Goal: Information Seeking & Learning: Learn about a topic

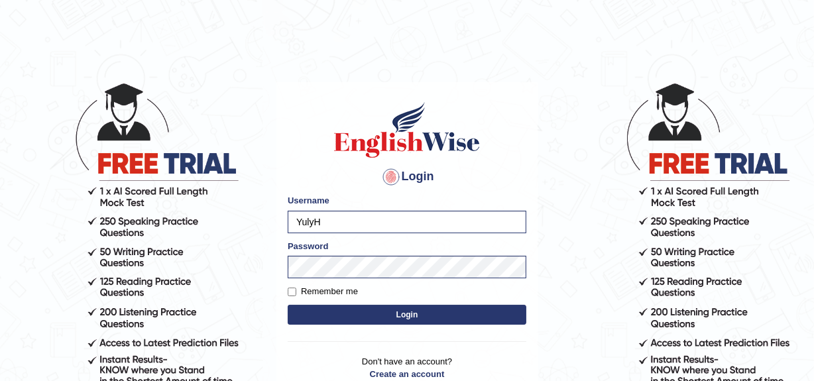
click at [387, 312] on button "Login" at bounding box center [407, 315] width 238 height 20
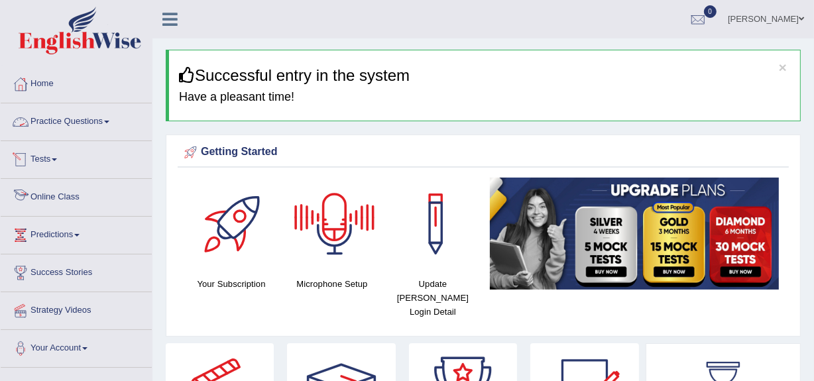
click at [74, 121] on link "Practice Questions" at bounding box center [76, 119] width 151 height 33
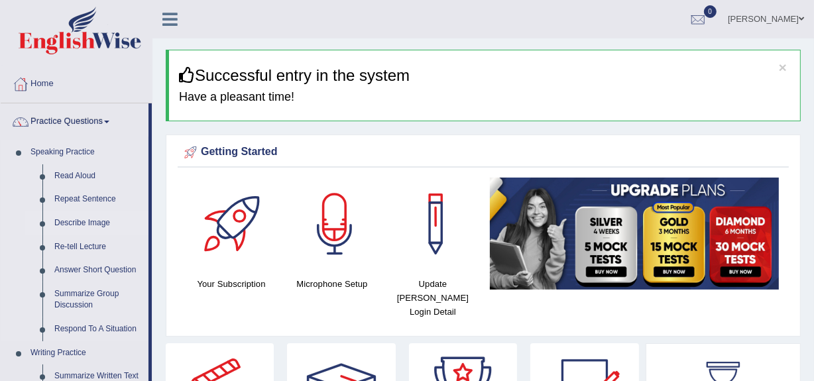
click at [93, 227] on link "Describe Image" at bounding box center [98, 223] width 100 height 24
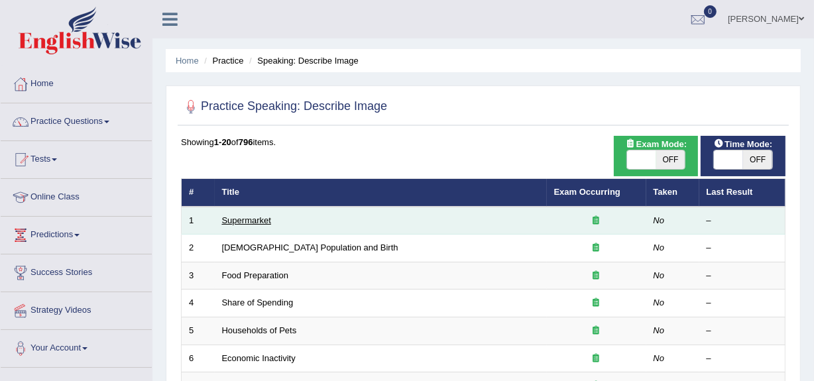
click at [252, 223] on link "Supermarket" at bounding box center [246, 220] width 49 height 10
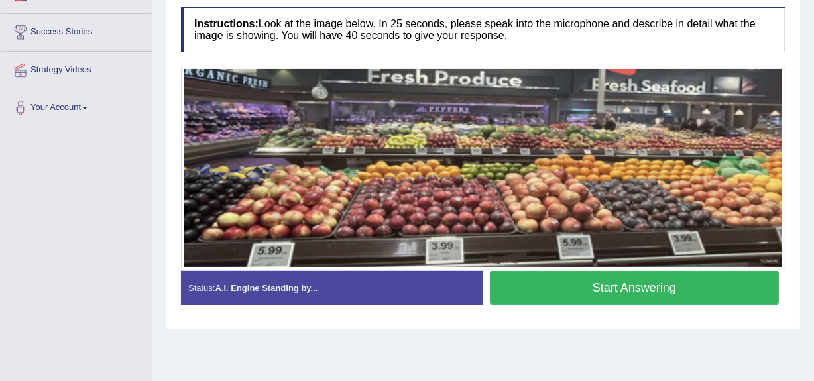
scroll to position [217, 0]
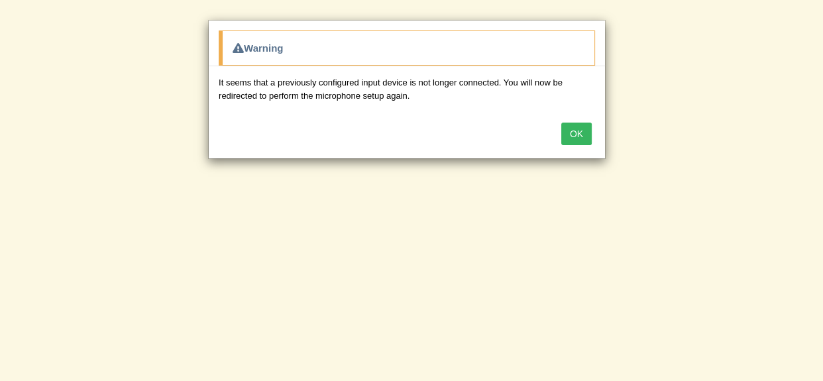
click at [566, 138] on button "OK" at bounding box center [576, 134] width 30 height 23
